Goal: Information Seeking & Learning: Understand process/instructions

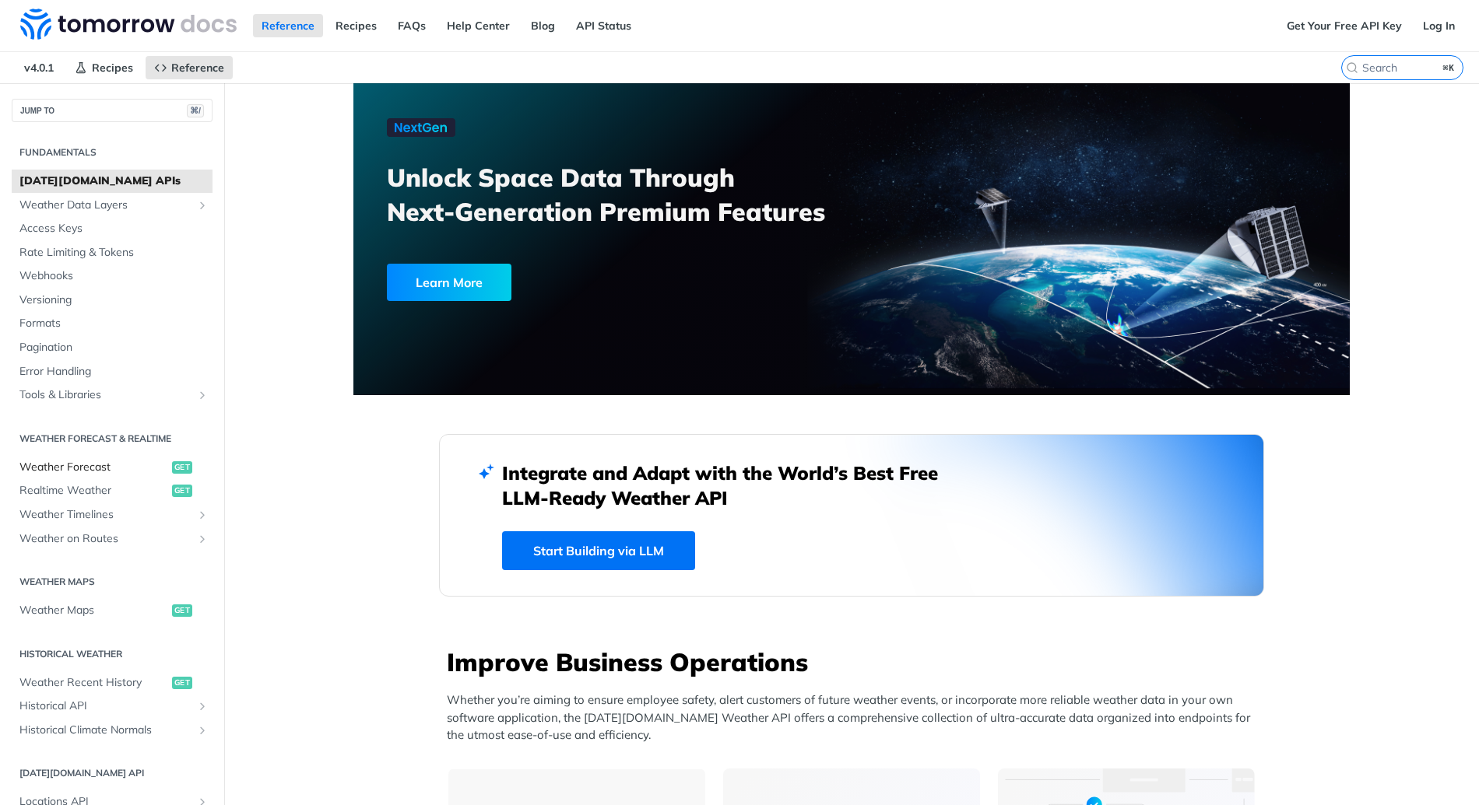
click at [65, 466] on span "Weather Forecast" at bounding box center [93, 468] width 149 height 16
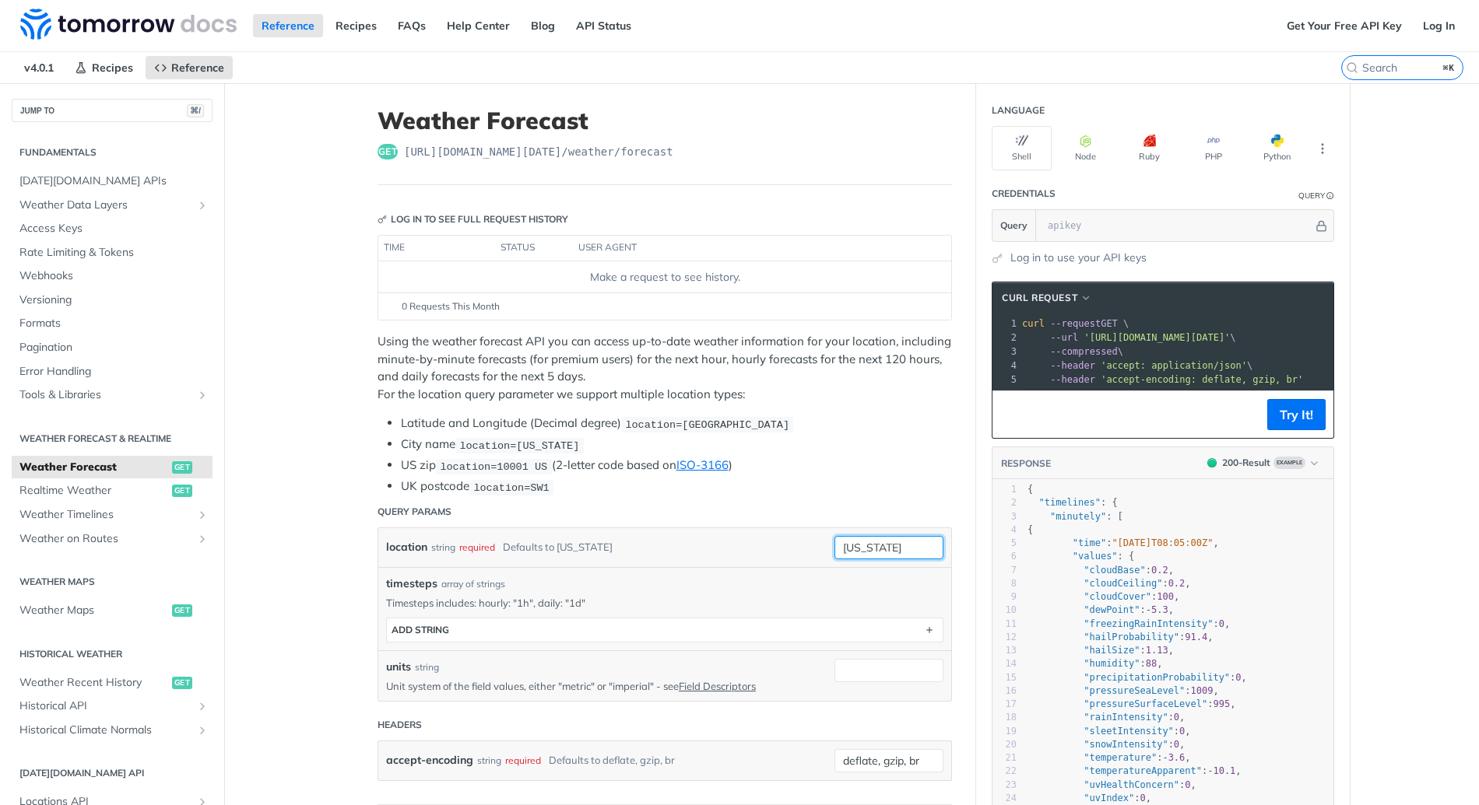
click at [889, 546] on input "[US_STATE]" at bounding box center [888, 547] width 109 height 23
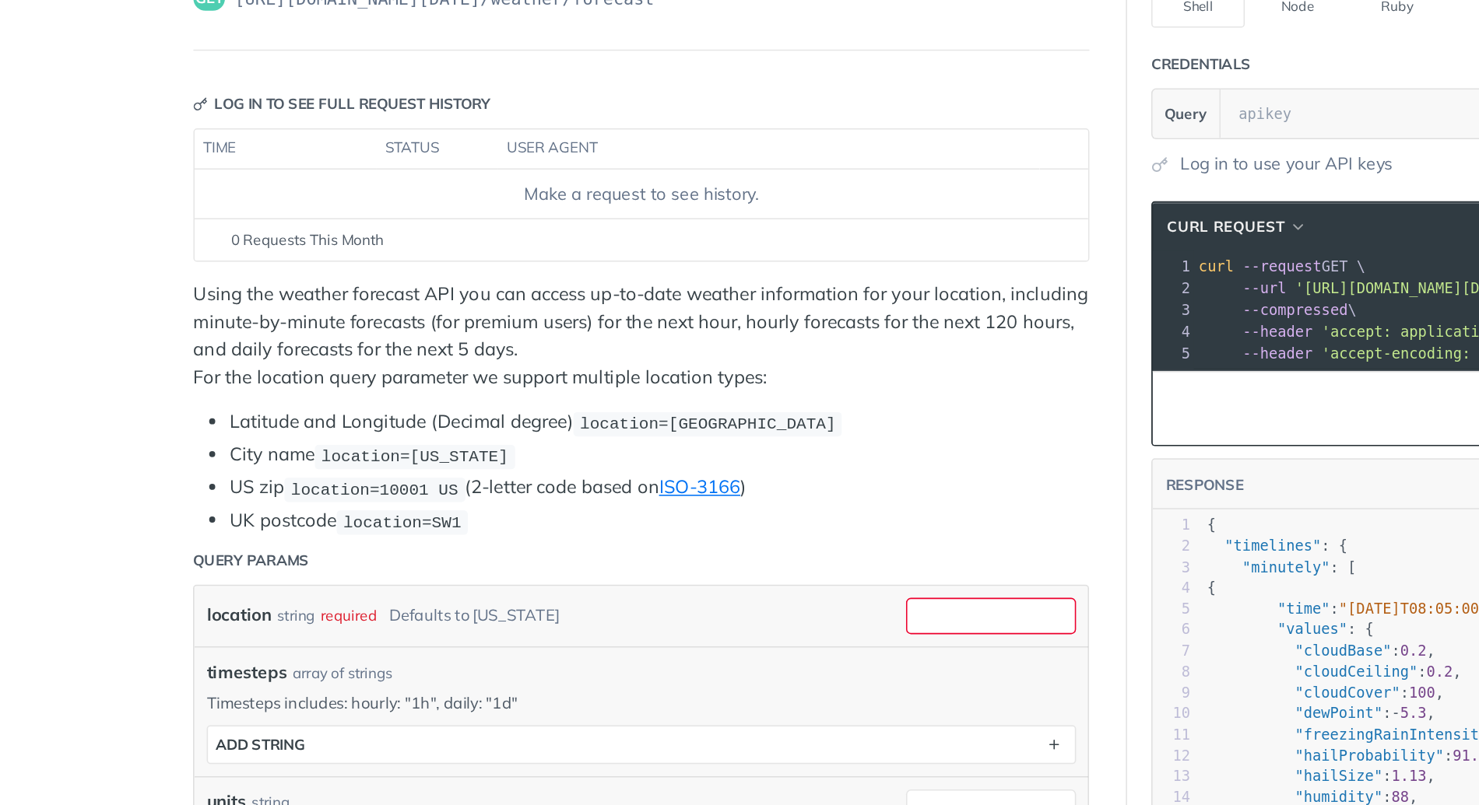
click at [575, 418] on li "Latitude and Longitude (Decimal degree) location=[GEOGRAPHIC_DATA]" at bounding box center [676, 424] width 551 height 18
click at [646, 391] on p "Using the weather forecast API you can access up-to-date weather information fo…" at bounding box center [664, 368] width 574 height 70
click at [823, 471] on li "US zip location=10001 [GEOGRAPHIC_DATA] (2-letter code based on ISO-3166 )" at bounding box center [676, 466] width 551 height 18
